Goal: Transaction & Acquisition: Book appointment/travel/reservation

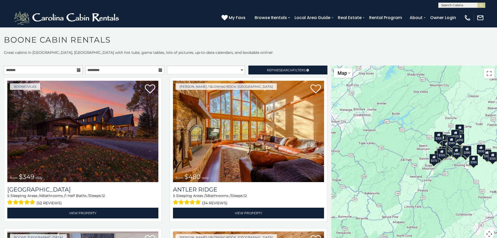
scroll to position [3, 0]
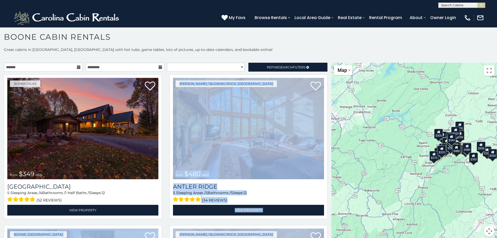
drag, startPoint x: 327, startPoint y: 77, endPoint x: 328, endPoint y: 86, distance: 9.2
click at [328, 86] on div "**********" at bounding box center [165, 153] width 331 height 180
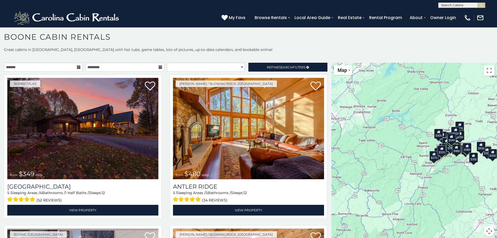
click at [328, 50] on p "Great cabins in [GEOGRAPHIC_DATA], [GEOGRAPHIC_DATA] with hot tubs, game tables…" at bounding box center [248, 49] width 497 height 5
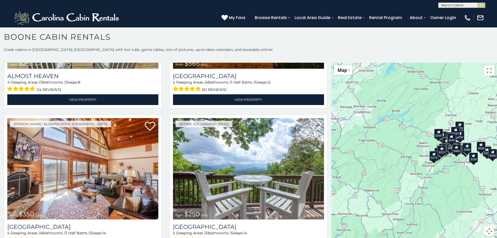
scroll to position [1339, 0]
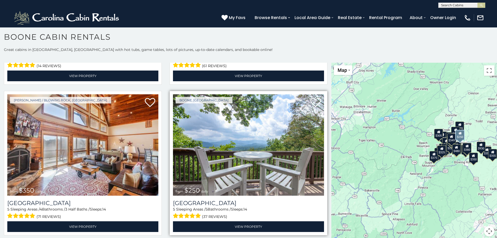
click at [248, 168] on img at bounding box center [248, 144] width 151 height 101
click at [247, 162] on img at bounding box center [248, 144] width 151 height 101
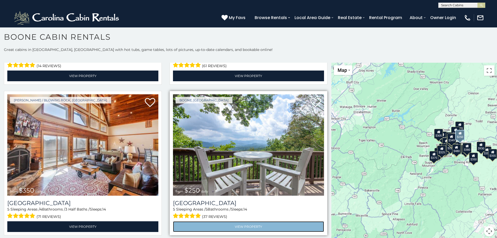
click at [245, 221] on link "View Property" at bounding box center [248, 226] width 151 height 11
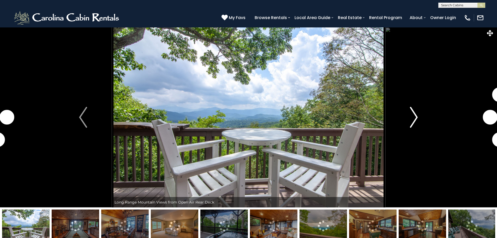
click at [415, 117] on img "Next" at bounding box center [414, 117] width 8 height 21
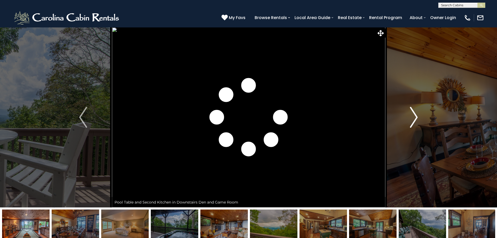
click at [415, 117] on img "Next" at bounding box center [414, 117] width 8 height 21
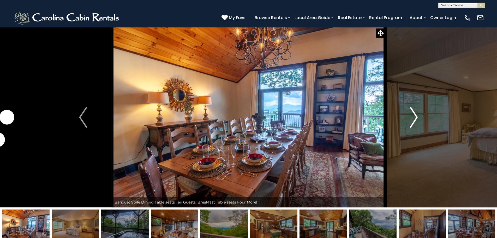
click at [415, 117] on img "Next" at bounding box center [414, 117] width 8 height 21
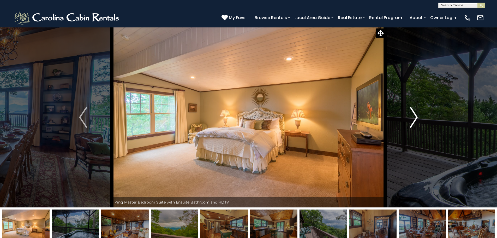
click at [415, 117] on img "Next" at bounding box center [414, 117] width 8 height 21
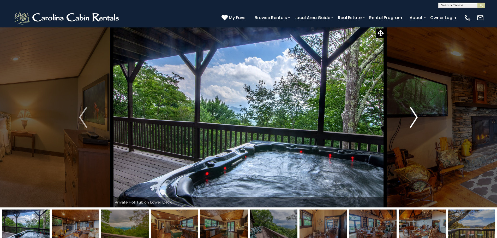
click at [415, 117] on img "Next" at bounding box center [414, 117] width 8 height 21
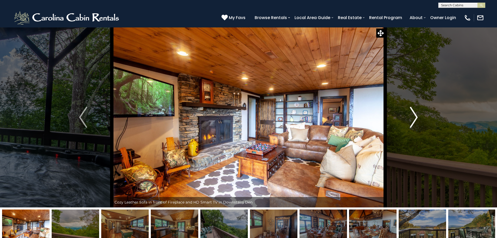
click at [415, 117] on img "Next" at bounding box center [414, 117] width 8 height 21
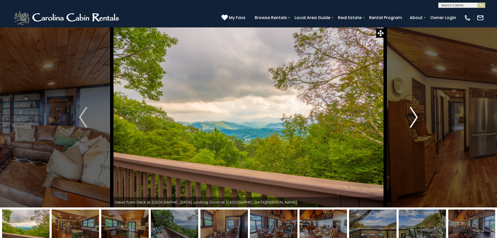
click at [415, 117] on img "Next" at bounding box center [414, 117] width 8 height 21
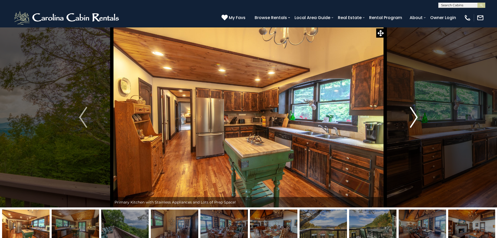
click at [415, 117] on img "Next" at bounding box center [414, 117] width 8 height 21
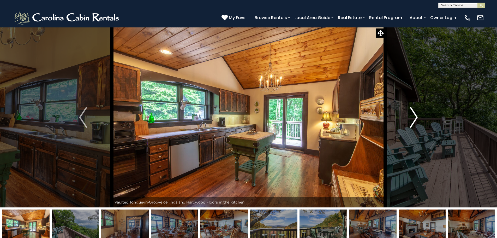
click at [415, 117] on img "Next" at bounding box center [414, 117] width 8 height 21
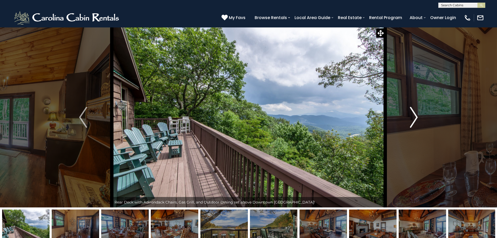
click at [415, 117] on img "Next" at bounding box center [414, 117] width 8 height 21
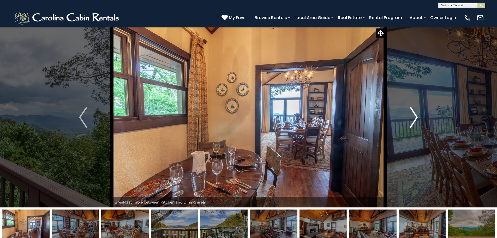
click at [415, 117] on img "Next" at bounding box center [414, 117] width 8 height 21
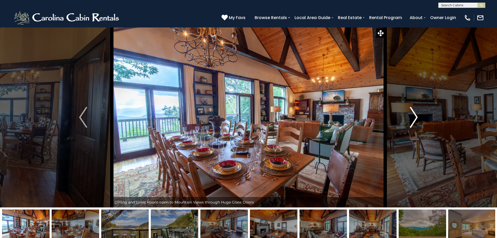
click at [415, 117] on img "Next" at bounding box center [414, 117] width 8 height 21
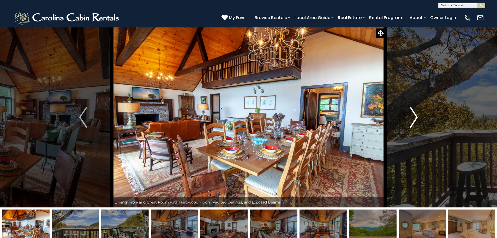
click at [415, 117] on img "Next" at bounding box center [414, 117] width 8 height 21
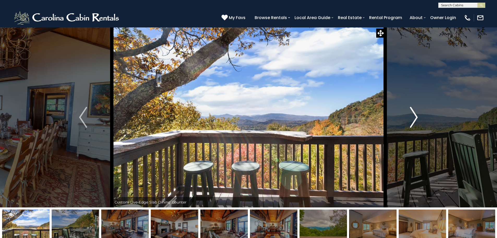
click at [415, 117] on img "Next" at bounding box center [414, 117] width 8 height 21
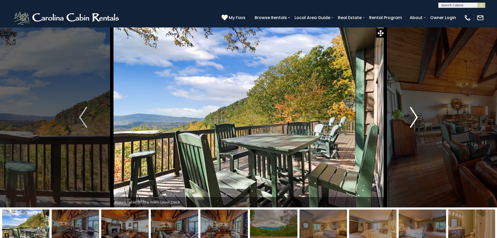
click at [415, 117] on img "Next" at bounding box center [414, 117] width 8 height 21
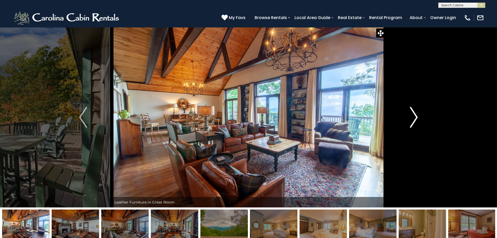
click at [415, 117] on img "Next" at bounding box center [414, 117] width 8 height 21
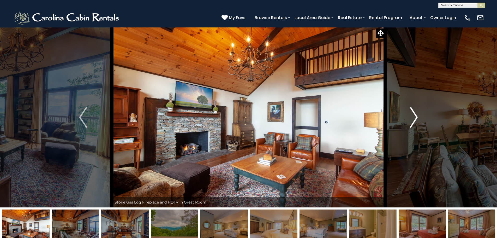
click at [411, 117] on img "Next" at bounding box center [414, 117] width 8 height 21
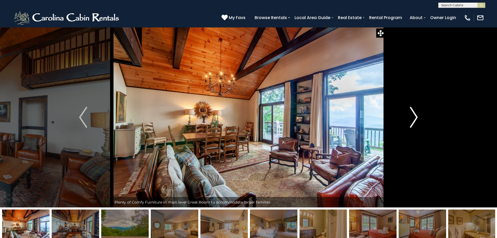
click at [411, 117] on img "Next" at bounding box center [414, 117] width 8 height 21
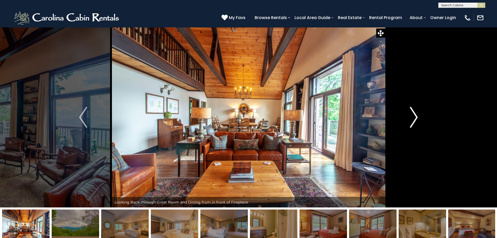
click at [411, 117] on img "Next" at bounding box center [414, 117] width 8 height 21
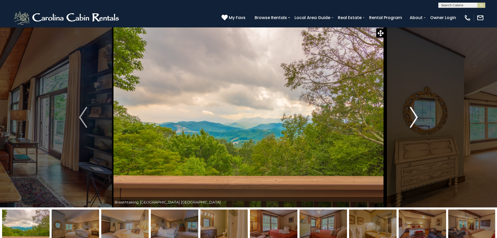
click at [411, 117] on img "Next" at bounding box center [414, 117] width 8 height 21
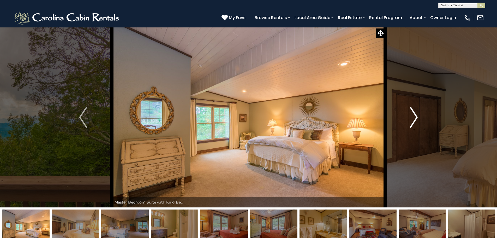
click at [411, 117] on img "Next" at bounding box center [414, 117] width 8 height 21
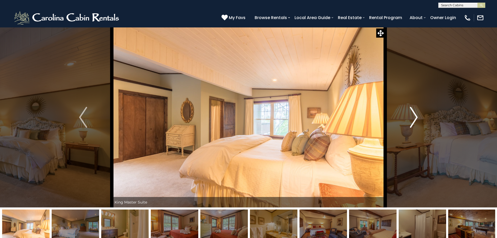
click at [411, 117] on img "Next" at bounding box center [414, 117] width 8 height 21
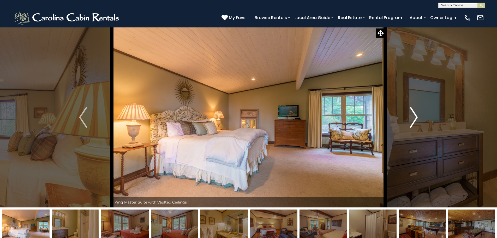
click at [411, 117] on img "Next" at bounding box center [414, 117] width 8 height 21
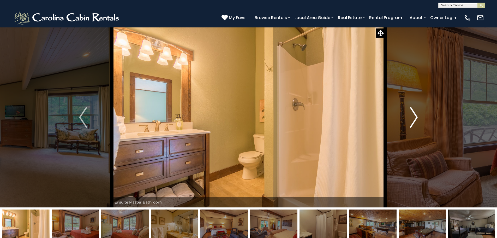
click at [411, 117] on img "Next" at bounding box center [414, 117] width 8 height 21
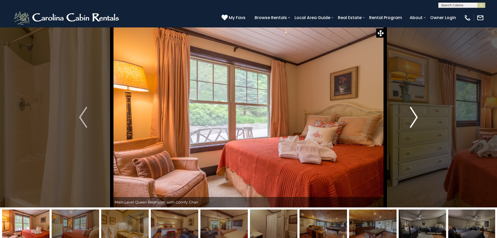
click at [411, 117] on img "Next" at bounding box center [414, 117] width 8 height 21
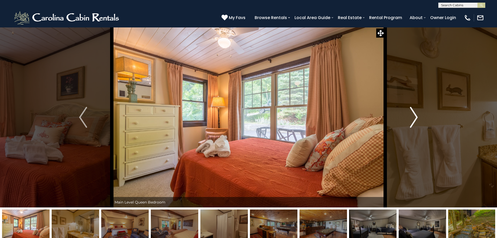
click at [411, 117] on img "Next" at bounding box center [414, 117] width 8 height 21
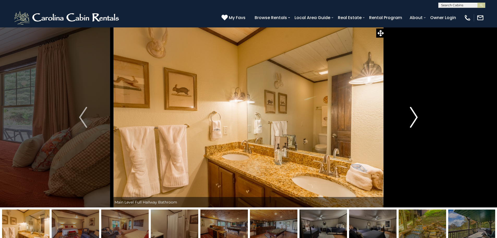
click at [411, 117] on img "Next" at bounding box center [414, 117] width 8 height 21
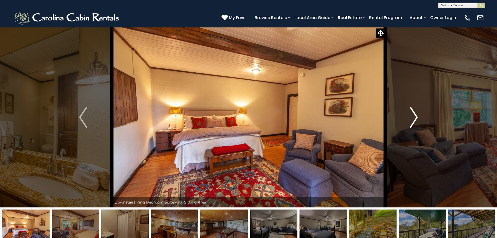
click at [411, 117] on img "Next" at bounding box center [414, 117] width 8 height 21
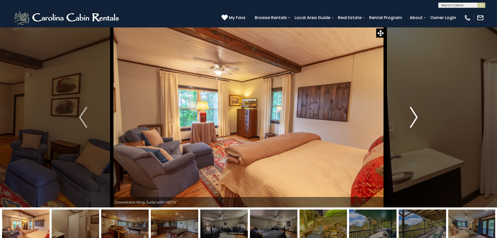
click at [411, 117] on img "Next" at bounding box center [414, 117] width 8 height 21
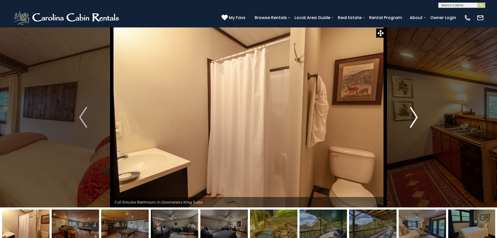
click at [411, 117] on img "Next" at bounding box center [414, 117] width 8 height 21
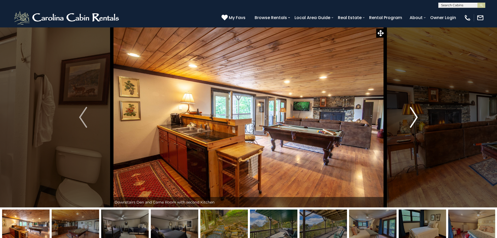
click at [411, 117] on img "Next" at bounding box center [414, 117] width 8 height 21
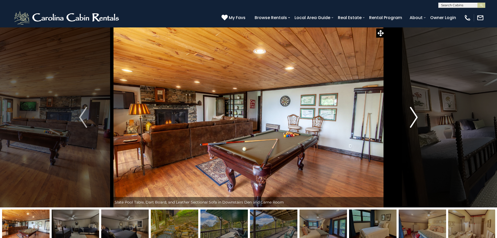
click at [411, 117] on img "Next" at bounding box center [414, 117] width 8 height 21
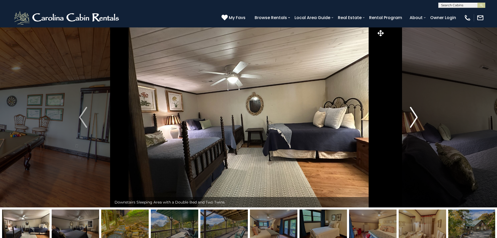
click at [411, 117] on img "Next" at bounding box center [414, 117] width 8 height 21
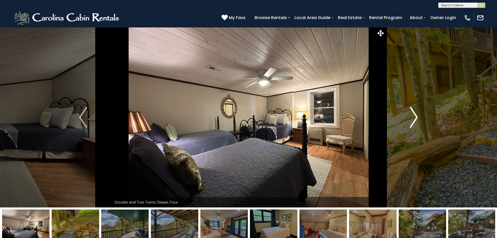
click at [411, 117] on img "Next" at bounding box center [414, 117] width 8 height 21
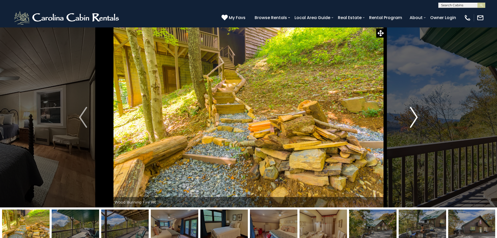
click at [411, 117] on img "Next" at bounding box center [414, 117] width 8 height 21
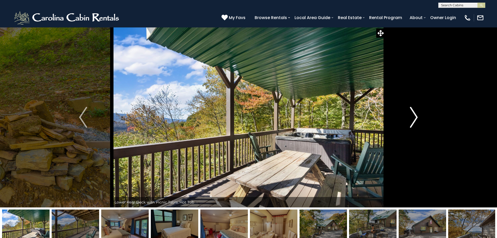
click at [411, 117] on img "Next" at bounding box center [414, 117] width 8 height 21
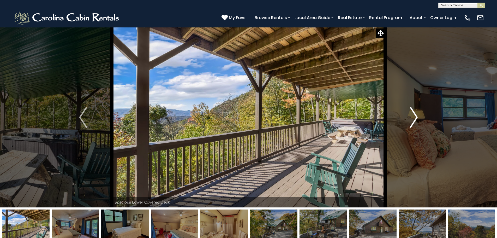
click at [411, 117] on img "Next" at bounding box center [414, 117] width 8 height 21
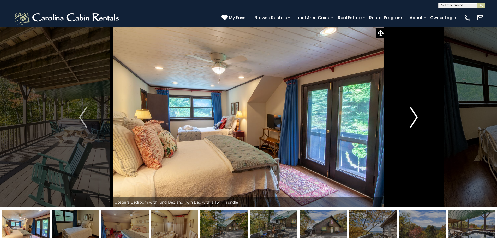
click at [411, 117] on img "Next" at bounding box center [414, 117] width 8 height 21
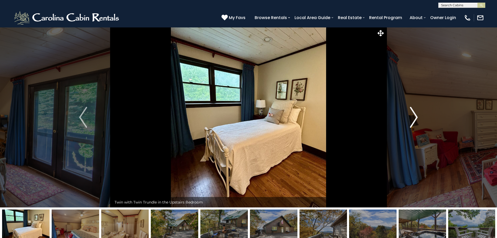
click at [411, 117] on img "Next" at bounding box center [414, 117] width 8 height 21
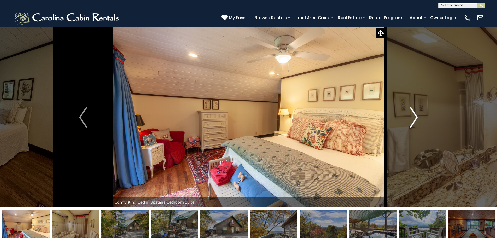
click at [411, 117] on img "Next" at bounding box center [414, 117] width 8 height 21
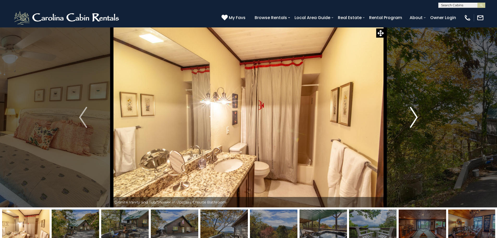
click at [411, 117] on img "Next" at bounding box center [414, 117] width 8 height 21
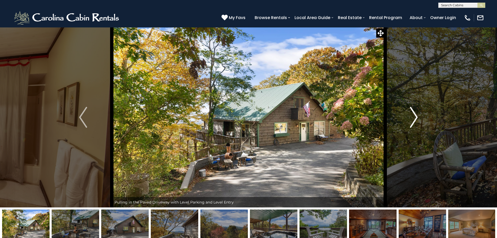
click at [412, 118] on img "Next" at bounding box center [414, 117] width 8 height 21
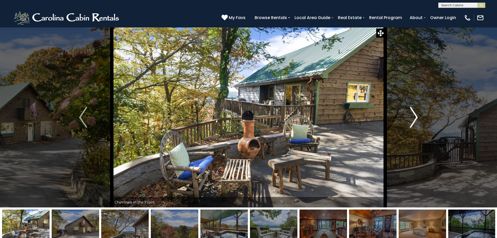
click at [412, 118] on img "Next" at bounding box center [414, 117] width 8 height 21
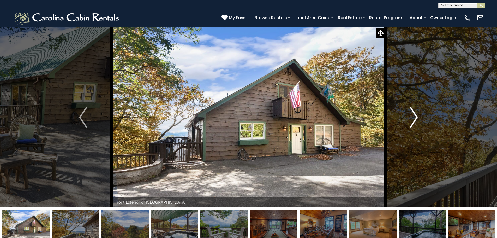
click at [412, 118] on img "Next" at bounding box center [414, 117] width 8 height 21
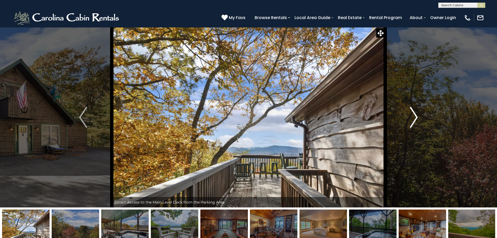
click at [412, 118] on img "Next" at bounding box center [414, 117] width 8 height 21
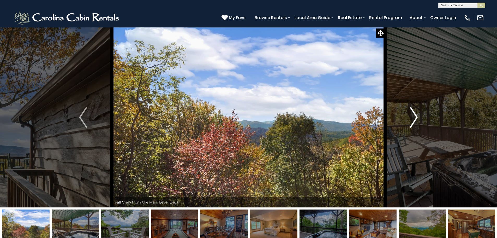
click at [412, 118] on img "Next" at bounding box center [414, 117] width 8 height 21
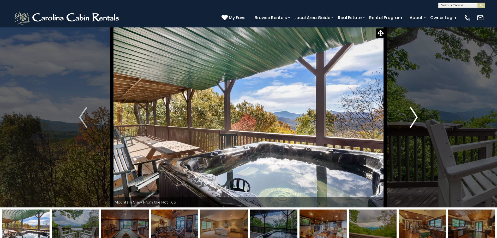
click at [412, 118] on img "Next" at bounding box center [414, 117] width 8 height 21
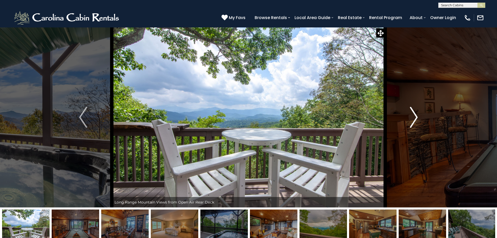
click at [412, 118] on img "Next" at bounding box center [414, 117] width 8 height 21
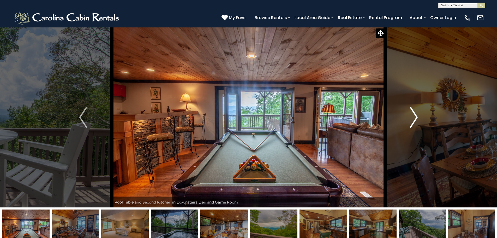
click at [412, 118] on img "Next" at bounding box center [414, 117] width 8 height 21
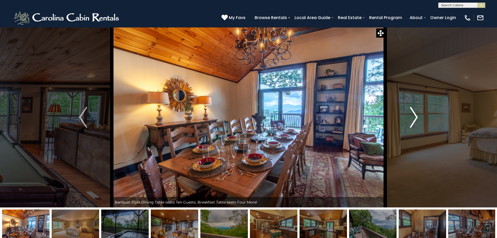
click at [412, 118] on img "Next" at bounding box center [414, 117] width 8 height 21
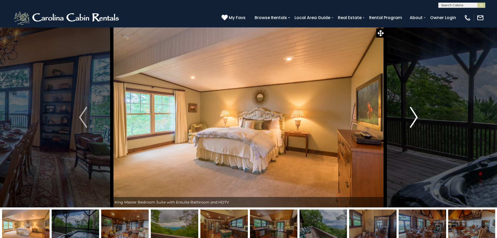
click at [412, 118] on img "Next" at bounding box center [414, 117] width 8 height 21
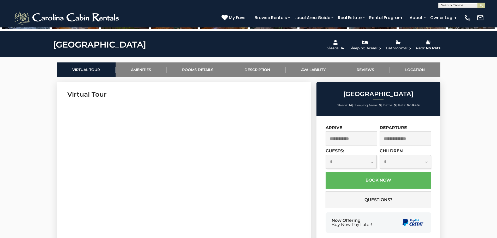
scroll to position [215, 0]
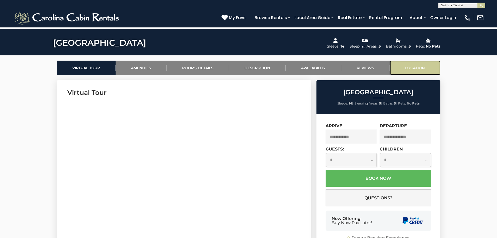
click at [420, 64] on link "Location" at bounding box center [415, 68] width 51 height 14
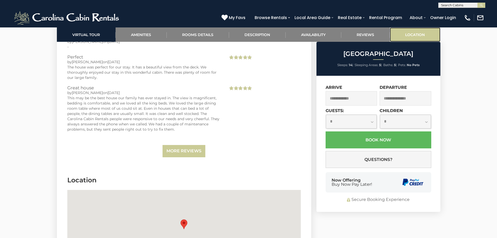
scroll to position [1483, 0]
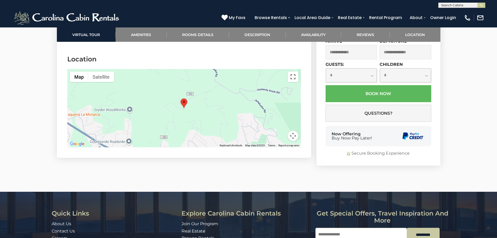
click at [292, 72] on button "Toggle fullscreen view" at bounding box center [293, 77] width 10 height 10
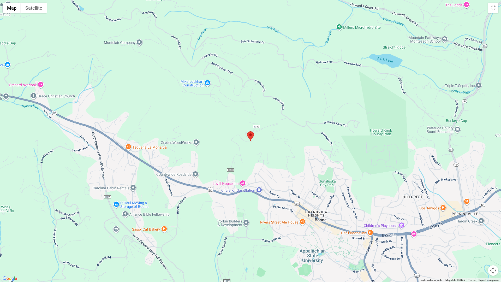
click at [495, 238] on button "Map camera controls" at bounding box center [493, 270] width 10 height 10
click at [493, 238] on button "Map camera controls" at bounding box center [493, 270] width 10 height 10
click at [481, 238] on button "Zoom out" at bounding box center [480, 270] width 10 height 10
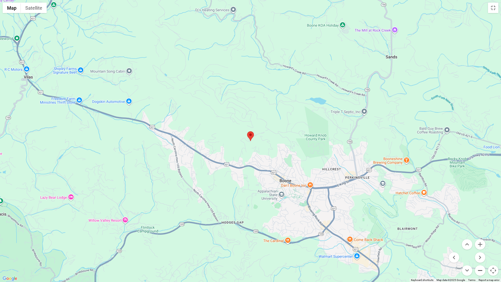
click at [481, 238] on button "Zoom out" at bounding box center [480, 270] width 10 height 10
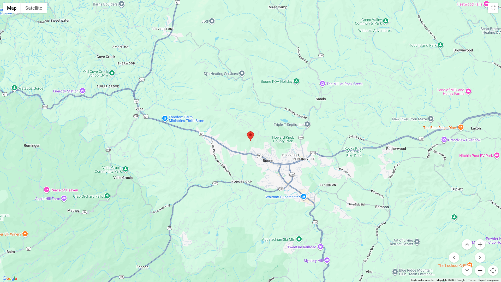
click at [481, 238] on button "Zoom out" at bounding box center [480, 270] width 10 height 10
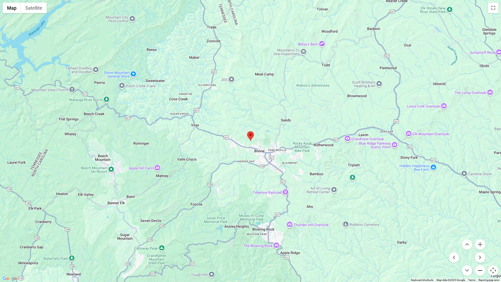
click at [481, 238] on button "Zoom out" at bounding box center [480, 270] width 10 height 10
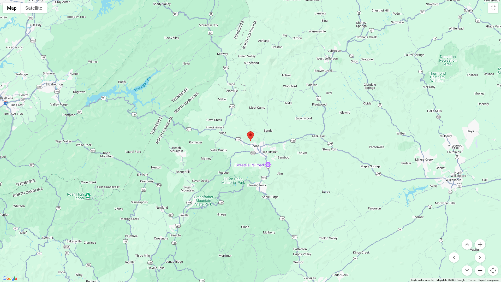
click at [481, 238] on button "Zoom out" at bounding box center [480, 270] width 10 height 10
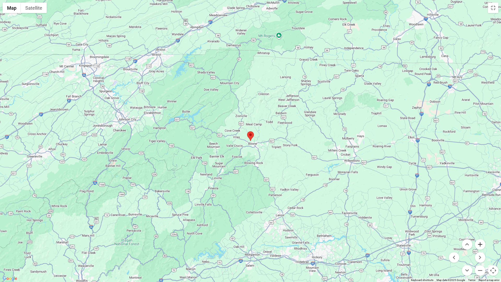
click at [479, 238] on button "Zoom in" at bounding box center [480, 244] width 10 height 10
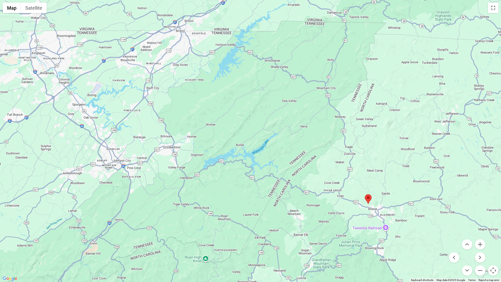
drag, startPoint x: 168, startPoint y: 176, endPoint x: 287, endPoint y: 240, distance: 134.8
click at [287, 238] on div at bounding box center [250, 141] width 501 height 282
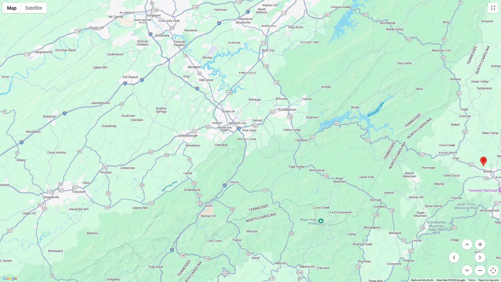
drag, startPoint x: 135, startPoint y: 190, endPoint x: 258, endPoint y: 151, distance: 128.5
click at [258, 151] on div at bounding box center [250, 141] width 501 height 282
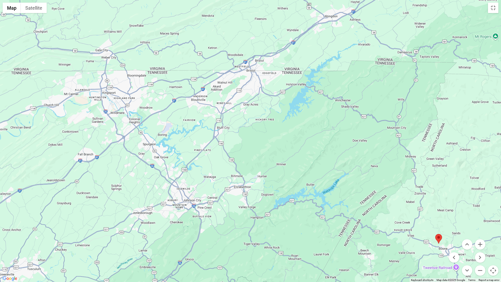
drag, startPoint x: 236, startPoint y: 139, endPoint x: 182, endPoint y: 219, distance: 96.9
click at [182, 219] on div at bounding box center [250, 141] width 501 height 282
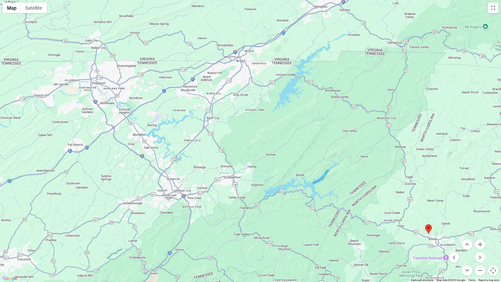
drag, startPoint x: 210, startPoint y: 211, endPoint x: 162, endPoint y: 137, distance: 88.3
click at [163, 137] on div at bounding box center [250, 141] width 501 height 282
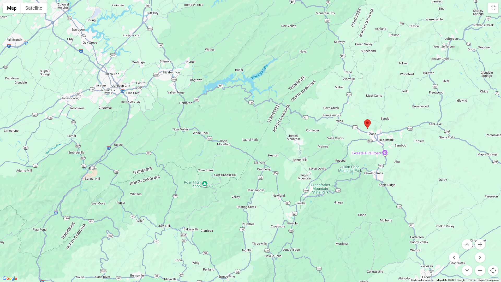
drag, startPoint x: 251, startPoint y: 216, endPoint x: 239, endPoint y: 184, distance: 34.6
click at [239, 184] on div at bounding box center [250, 141] width 501 height 282
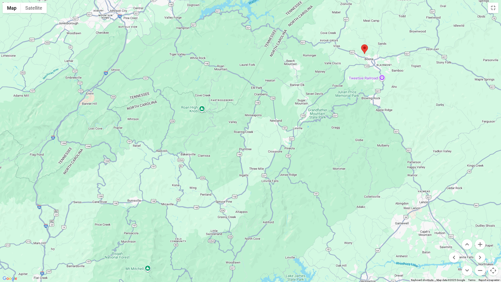
drag, startPoint x: 183, startPoint y: 173, endPoint x: 181, endPoint y: 97, distance: 75.5
click at [181, 97] on div at bounding box center [250, 141] width 501 height 282
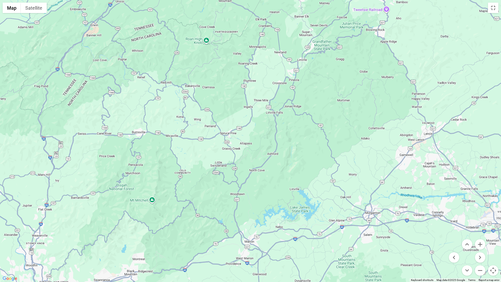
drag, startPoint x: 178, startPoint y: 177, endPoint x: 183, endPoint y: 107, distance: 70.1
click at [183, 107] on div at bounding box center [250, 141] width 501 height 282
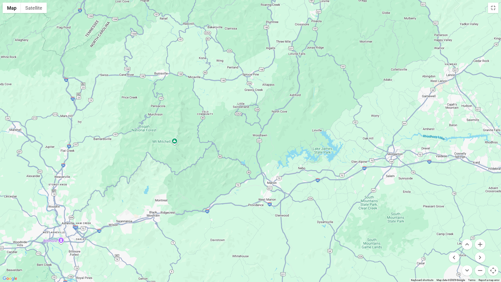
drag, startPoint x: 200, startPoint y: 184, endPoint x: 222, endPoint y: 125, distance: 62.9
click at [222, 125] on div at bounding box center [250, 141] width 501 height 282
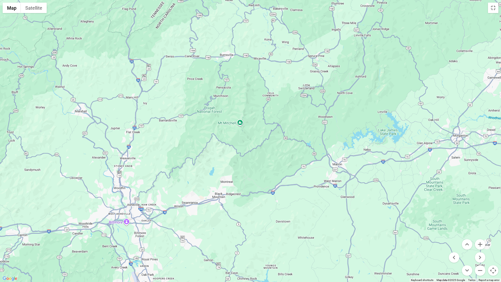
drag, startPoint x: 99, startPoint y: 196, endPoint x: 163, endPoint y: 179, distance: 66.4
click at [163, 179] on div at bounding box center [250, 141] width 501 height 282
click at [161, 179] on div at bounding box center [250, 141] width 501 height 282
click at [479, 238] on button "Zoom in" at bounding box center [480, 244] width 10 height 10
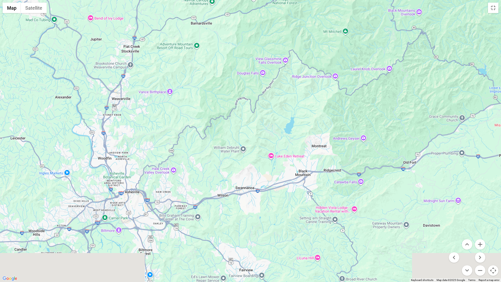
drag, startPoint x: 119, startPoint y: 197, endPoint x: 237, endPoint y: 118, distance: 141.5
click at [237, 118] on div at bounding box center [250, 141] width 501 height 282
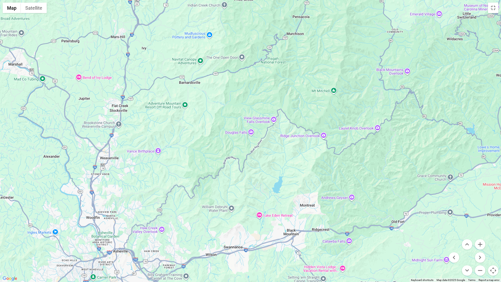
drag, startPoint x: 240, startPoint y: 153, endPoint x: 228, endPoint y: 222, distance: 70.5
click at [228, 222] on div at bounding box center [250, 141] width 501 height 282
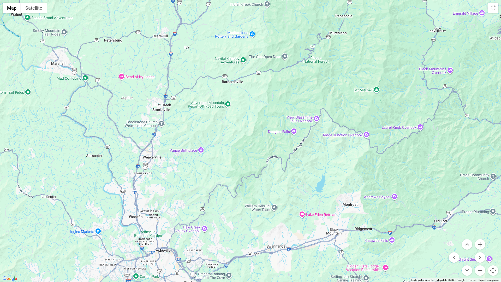
drag, startPoint x: 161, startPoint y: 153, endPoint x: 207, endPoint y: 146, distance: 46.6
click at [207, 146] on div at bounding box center [250, 141] width 501 height 282
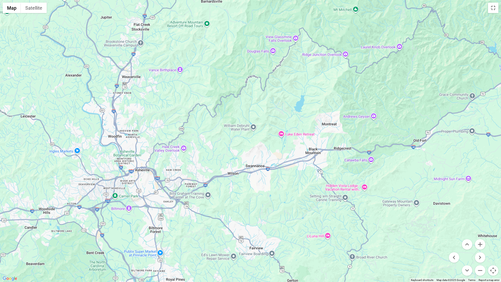
drag, startPoint x: 158, startPoint y: 229, endPoint x: 127, endPoint y: 147, distance: 86.9
click at [127, 147] on div at bounding box center [250, 141] width 501 height 282
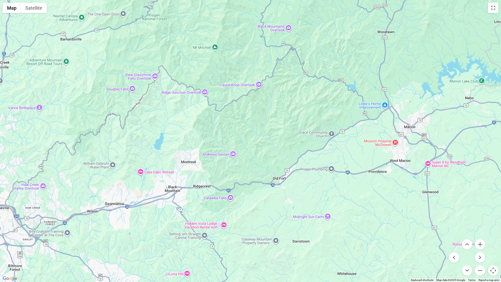
drag, startPoint x: 283, startPoint y: 141, endPoint x: 153, endPoint y: 179, distance: 135.7
click at [153, 179] on div at bounding box center [250, 141] width 501 height 282
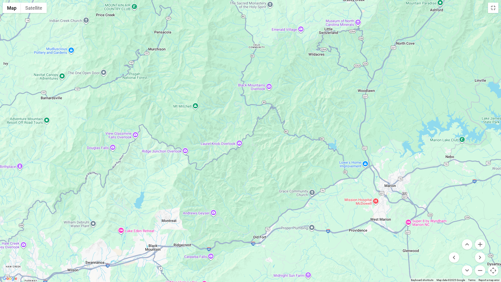
drag, startPoint x: 260, startPoint y: 119, endPoint x: 240, endPoint y: 179, distance: 63.4
click at [240, 179] on div at bounding box center [250, 141] width 501 height 282
click at [482, 238] on button "Zoom in" at bounding box center [480, 244] width 10 height 10
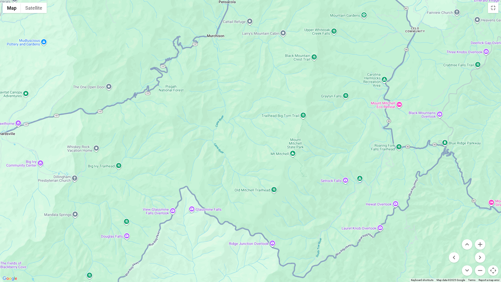
drag, startPoint x: 158, startPoint y: 128, endPoint x: 313, endPoint y: 206, distance: 172.8
click at [313, 206] on div at bounding box center [250, 141] width 501 height 282
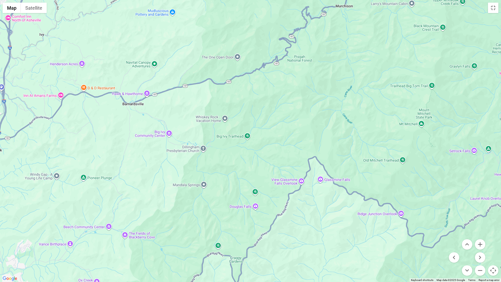
drag, startPoint x: 137, startPoint y: 204, endPoint x: 263, endPoint y: 175, distance: 129.3
click at [263, 175] on div at bounding box center [250, 141] width 501 height 282
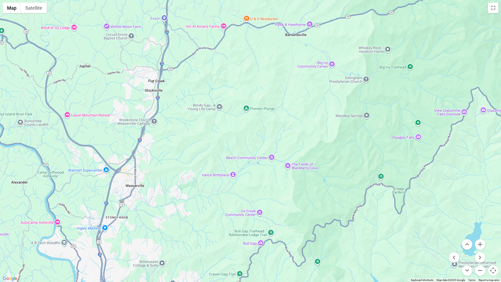
drag, startPoint x: 112, startPoint y: 182, endPoint x: 275, endPoint y: 113, distance: 177.4
click at [275, 113] on div at bounding box center [250, 141] width 501 height 282
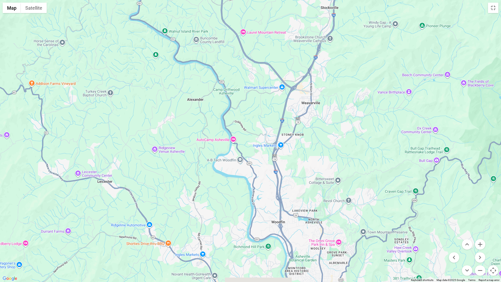
drag, startPoint x: 125, startPoint y: 166, endPoint x: 300, endPoint y: 89, distance: 192.2
click at [300, 89] on div at bounding box center [250, 141] width 501 height 282
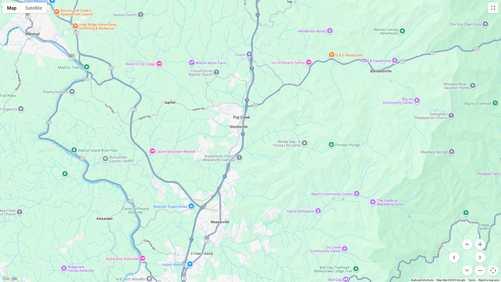
drag, startPoint x: 334, startPoint y: 71, endPoint x: 241, endPoint y: 194, distance: 153.7
click at [241, 193] on div at bounding box center [250, 141] width 501 height 282
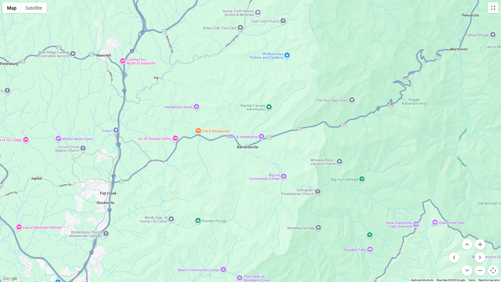
drag, startPoint x: 352, startPoint y: 102, endPoint x: 221, endPoint y: 174, distance: 149.5
click at [221, 174] on div at bounding box center [250, 141] width 501 height 282
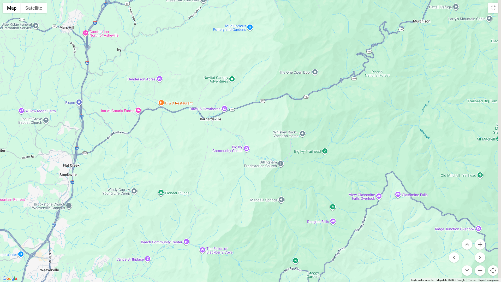
drag, startPoint x: 341, startPoint y: 193, endPoint x: 226, endPoint y: 121, distance: 136.5
click at [227, 122] on div at bounding box center [250, 141] width 501 height 282
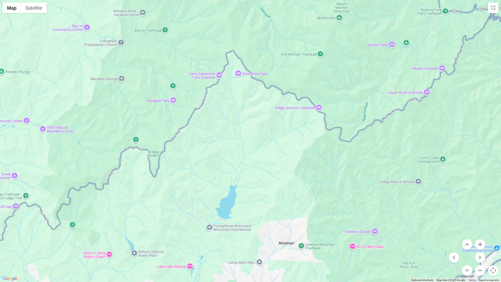
drag, startPoint x: 329, startPoint y: 188, endPoint x: 257, endPoint y: 119, distance: 99.7
click at [257, 119] on div at bounding box center [250, 141] width 501 height 282
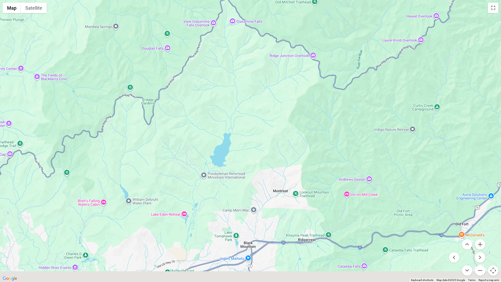
drag, startPoint x: 242, startPoint y: 231, endPoint x: 239, endPoint y: 172, distance: 59.1
click at [239, 172] on div at bounding box center [250, 141] width 501 height 282
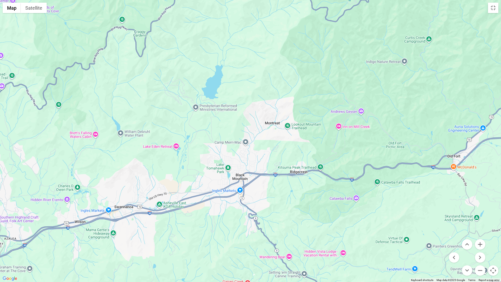
drag, startPoint x: 272, startPoint y: 211, endPoint x: 262, endPoint y: 152, distance: 60.1
click at [262, 152] on div at bounding box center [250, 141] width 501 height 282
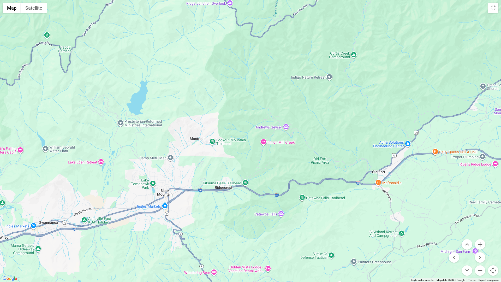
drag, startPoint x: 262, startPoint y: 152, endPoint x: 173, endPoint y: 172, distance: 91.0
click at [173, 172] on div at bounding box center [250, 141] width 501 height 282
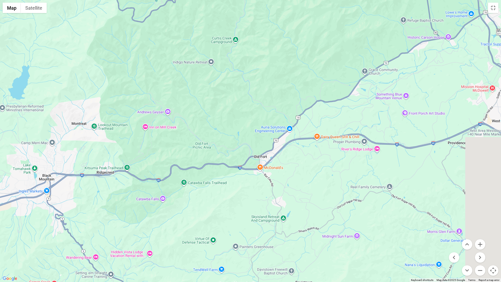
drag, startPoint x: 396, startPoint y: 207, endPoint x: 288, endPoint y: 186, distance: 109.8
click at [288, 186] on div at bounding box center [250, 141] width 501 height 282
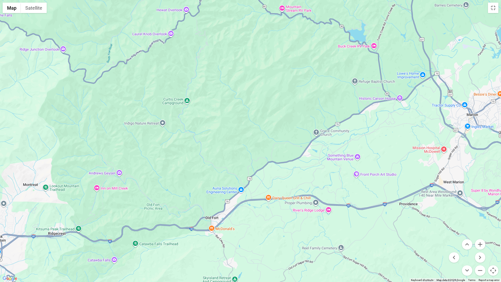
drag, startPoint x: 340, startPoint y: 151, endPoint x: 297, endPoint y: 214, distance: 75.6
click at [297, 214] on div at bounding box center [250, 141] width 501 height 282
click at [479, 238] on button "Zoom out" at bounding box center [480, 270] width 10 height 10
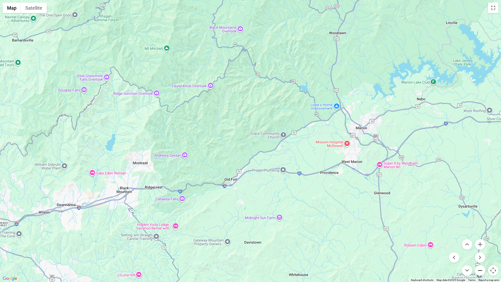
click at [479, 238] on button "Zoom out" at bounding box center [480, 270] width 10 height 10
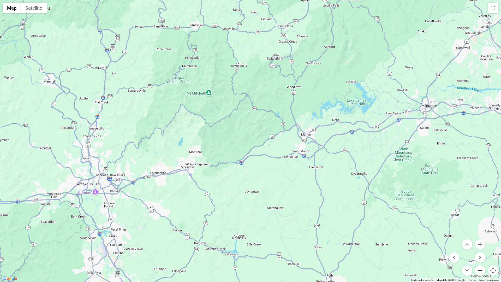
click at [479, 238] on button "Zoom out" at bounding box center [480, 270] width 10 height 10
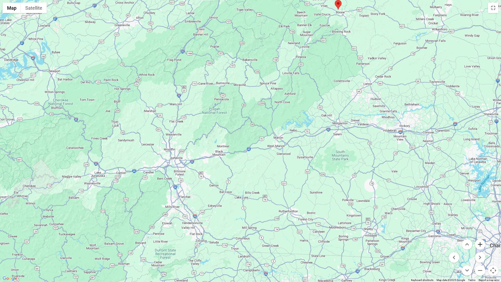
click at [479, 238] on button "Zoom in" at bounding box center [480, 244] width 10 height 10
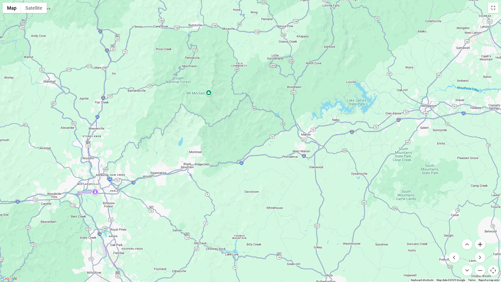
click at [479, 238] on button "Zoom in" at bounding box center [480, 244] width 10 height 10
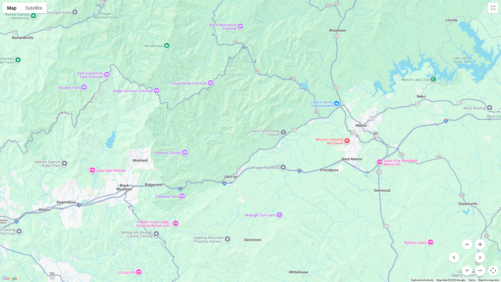
drag, startPoint x: 236, startPoint y: 209, endPoint x: 232, endPoint y: 174, distance: 35.5
click at [233, 187] on div at bounding box center [250, 141] width 501 height 282
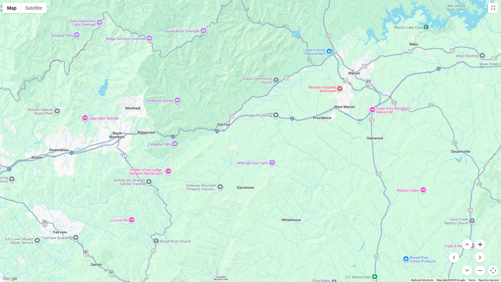
click at [479, 238] on button "Zoom in" at bounding box center [480, 244] width 10 height 10
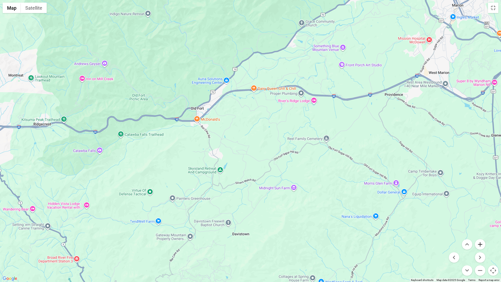
click at [479, 238] on button "Zoom in" at bounding box center [480, 244] width 10 height 10
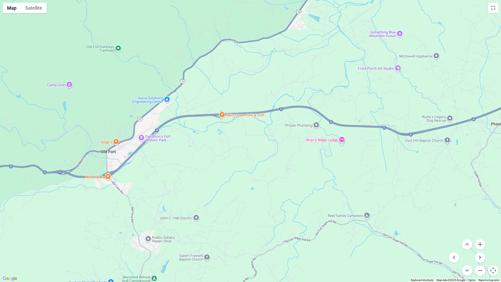
drag, startPoint x: 205, startPoint y: 96, endPoint x: 166, endPoint y: 181, distance: 93.6
click at [166, 181] on div at bounding box center [250, 141] width 501 height 282
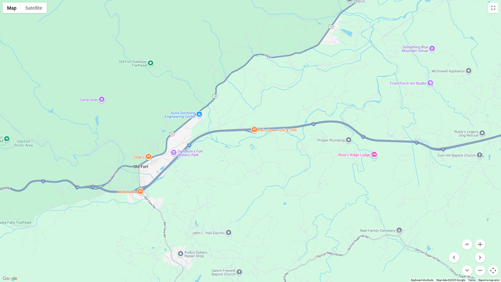
drag, startPoint x: 97, startPoint y: 109, endPoint x: 138, endPoint y: 116, distance: 41.7
click at [138, 116] on div at bounding box center [250, 141] width 501 height 282
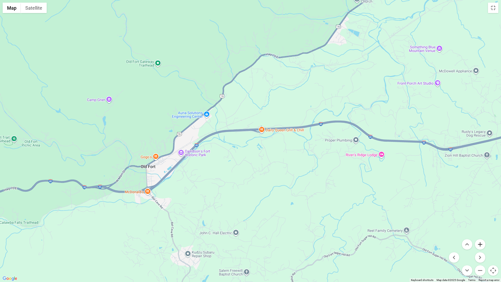
click at [479, 238] on button "Zoom in" at bounding box center [480, 244] width 10 height 10
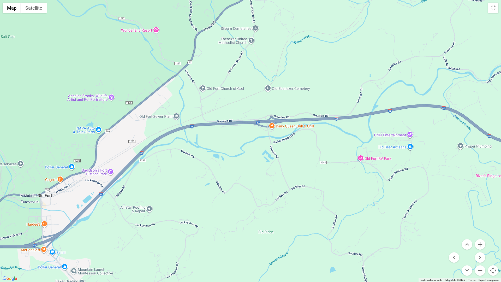
drag, startPoint x: 196, startPoint y: 174, endPoint x: 195, endPoint y: 178, distance: 4.6
click at [195, 178] on div at bounding box center [250, 141] width 501 height 282
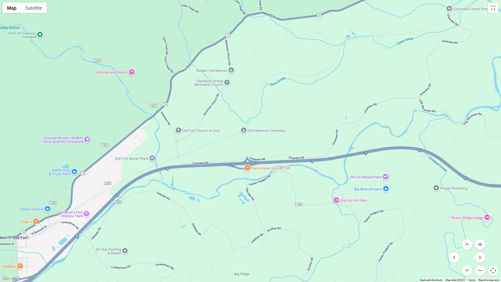
drag, startPoint x: 195, startPoint y: 178, endPoint x: 170, endPoint y: 221, distance: 49.7
click at [170, 221] on div at bounding box center [250, 141] width 501 height 282
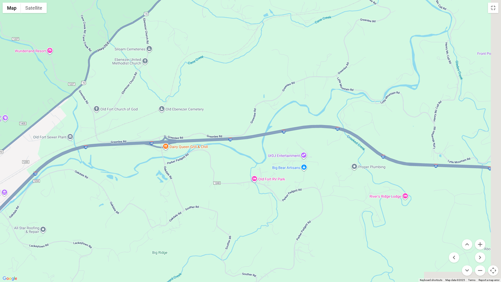
drag, startPoint x: 269, startPoint y: 107, endPoint x: 173, endPoint y: 80, distance: 100.1
click at [173, 80] on div at bounding box center [250, 141] width 501 height 282
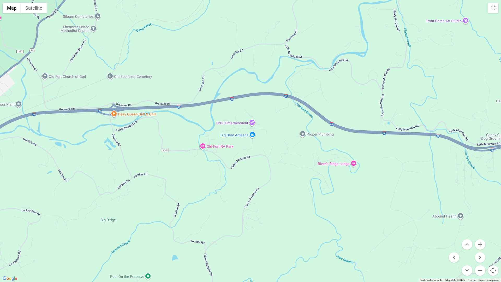
drag, startPoint x: 172, startPoint y: 78, endPoint x: 169, endPoint y: 66, distance: 12.6
click at [169, 66] on div at bounding box center [250, 141] width 501 height 282
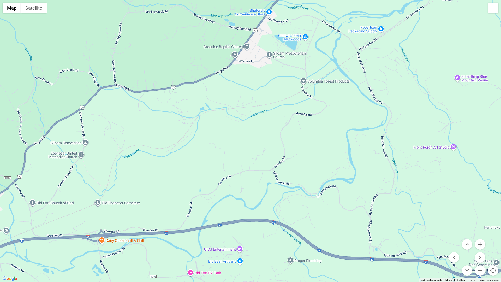
drag, startPoint x: 169, startPoint y: 66, endPoint x: 157, endPoint y: 195, distance: 129.4
click at [157, 195] on div at bounding box center [250, 141] width 501 height 282
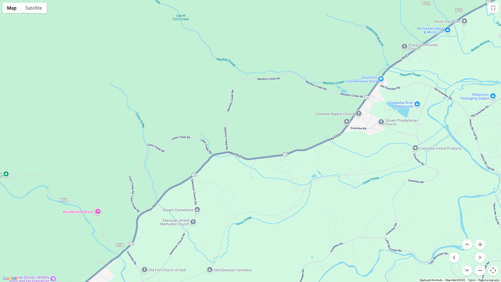
drag, startPoint x: 244, startPoint y: 100, endPoint x: 360, endPoint y: 162, distance: 131.7
click at [359, 163] on div at bounding box center [250, 141] width 501 height 282
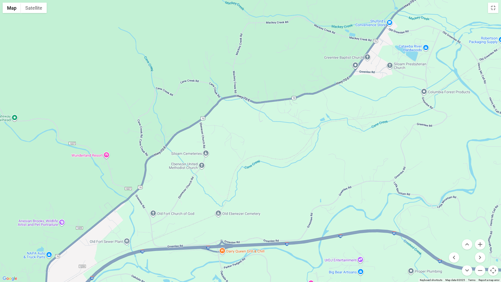
drag, startPoint x: 226, startPoint y: 225, endPoint x: 232, endPoint y: 163, distance: 62.2
click at [232, 163] on div at bounding box center [250, 141] width 501 height 282
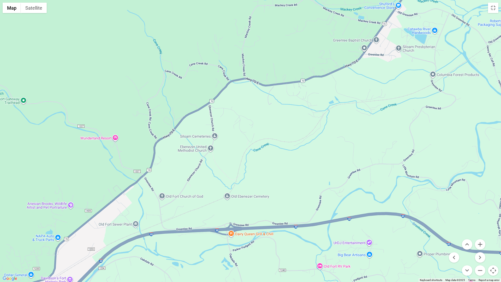
drag, startPoint x: 215, startPoint y: 218, endPoint x: 220, endPoint y: 208, distance: 11.8
click at [220, 208] on div at bounding box center [250, 141] width 501 height 282
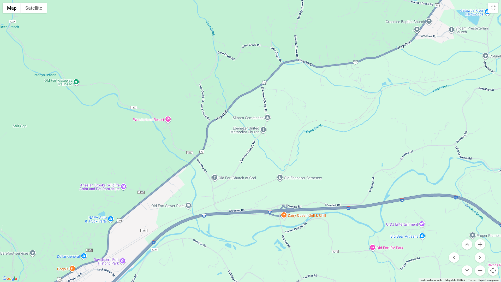
drag, startPoint x: 220, startPoint y: 208, endPoint x: 275, endPoint y: 188, distance: 57.6
click at [275, 188] on div at bounding box center [250, 141] width 501 height 282
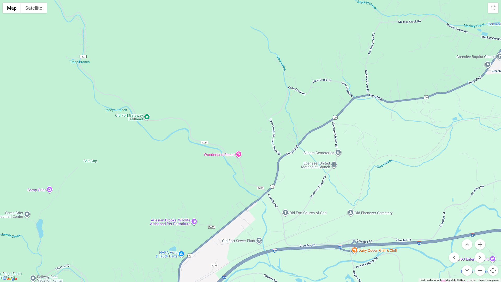
drag, startPoint x: 85, startPoint y: 134, endPoint x: 156, endPoint y: 170, distance: 79.4
click at [156, 170] on div at bounding box center [250, 141] width 501 height 282
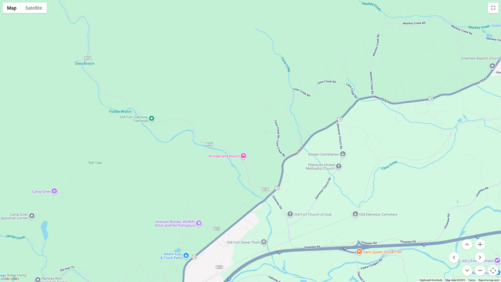
click at [157, 170] on div at bounding box center [250, 141] width 501 height 282
drag, startPoint x: 157, startPoint y: 170, endPoint x: 174, endPoint y: 145, distance: 29.8
click at [174, 145] on div at bounding box center [250, 141] width 501 height 282
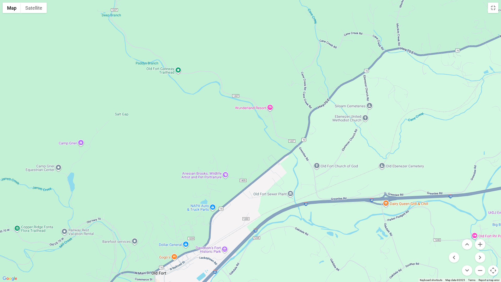
drag, startPoint x: 97, startPoint y: 207, endPoint x: 124, endPoint y: 158, distance: 55.1
click at [124, 158] on div at bounding box center [250, 141] width 501 height 282
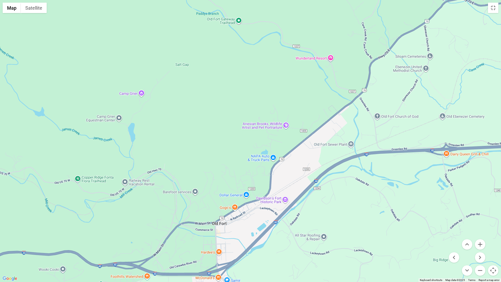
drag, startPoint x: 100, startPoint y: 184, endPoint x: 161, endPoint y: 133, distance: 78.9
click at [161, 133] on div at bounding box center [250, 141] width 501 height 282
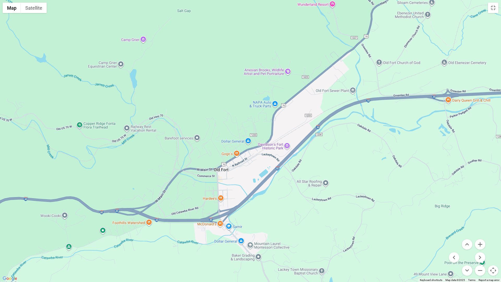
drag, startPoint x: 149, startPoint y: 223, endPoint x: 151, endPoint y: 169, distance: 54.6
click at [151, 169] on div at bounding box center [250, 141] width 501 height 282
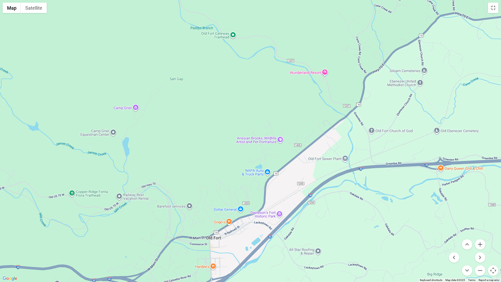
drag, startPoint x: 151, startPoint y: 169, endPoint x: 144, endPoint y: 239, distance: 70.0
click at [144, 238] on div at bounding box center [250, 141] width 501 height 282
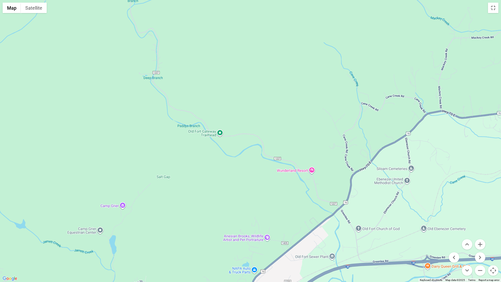
drag, startPoint x: 188, startPoint y: 119, endPoint x: 175, endPoint y: 219, distance: 100.5
click at [175, 219] on div at bounding box center [250, 141] width 501 height 282
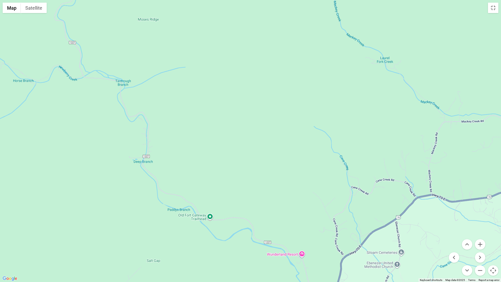
drag, startPoint x: 221, startPoint y: 125, endPoint x: 211, endPoint y: 208, distance: 84.1
click at [211, 208] on div at bounding box center [250, 141] width 501 height 282
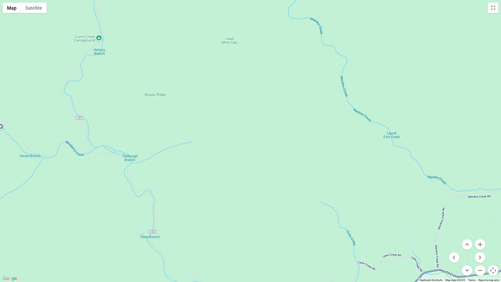
drag, startPoint x: 149, startPoint y: 63, endPoint x: 155, endPoint y: 135, distance: 72.8
click at [155, 135] on div at bounding box center [250, 141] width 501 height 282
click at [493, 5] on button "Toggle fullscreen view" at bounding box center [493, 8] width 10 height 10
